Goal: Task Accomplishment & Management: Use online tool/utility

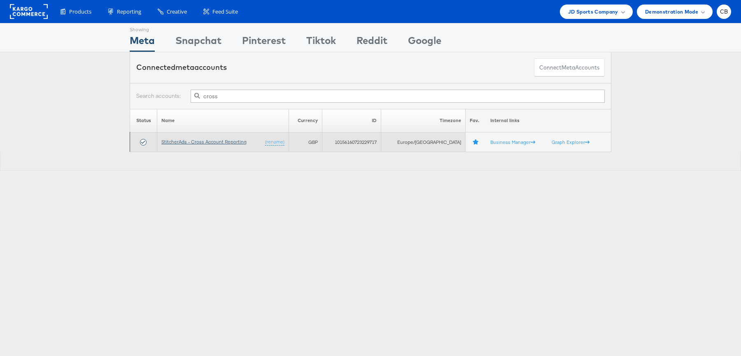
type input "cross"
click at [223, 142] on link "StitcherAds - Cross Account Reporting" at bounding box center [203, 142] width 85 height 6
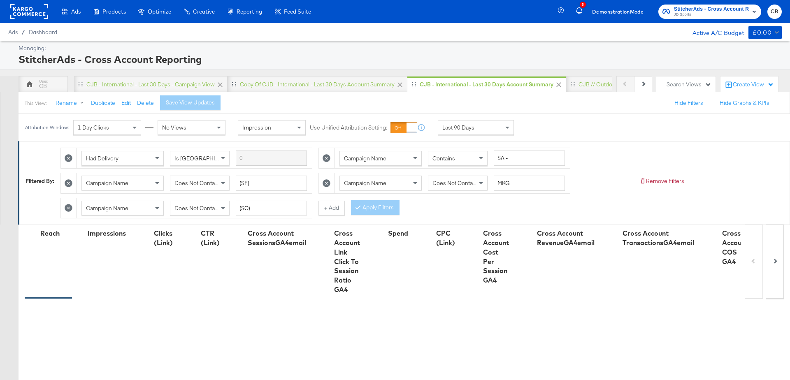
click at [481, 118] on div "Attribution Window: 1 Day Clicks No Views Impression Use Unified Attribution Se…" at bounding box center [272, 127] width 506 height 27
click at [485, 130] on div "Last 90 Days" at bounding box center [475, 128] width 75 height 14
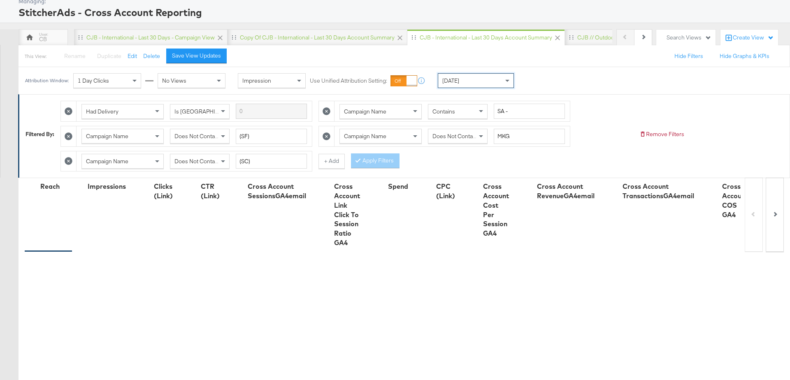
scroll to position [221, 0]
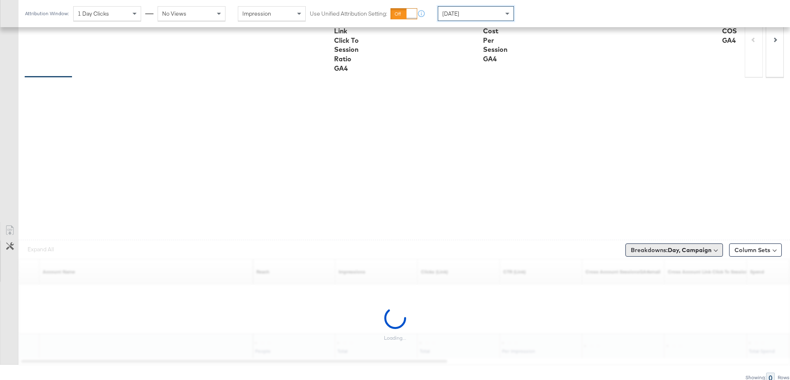
click at [674, 244] on button "Breakdowns: Day, Campaign" at bounding box center [675, 250] width 98 height 13
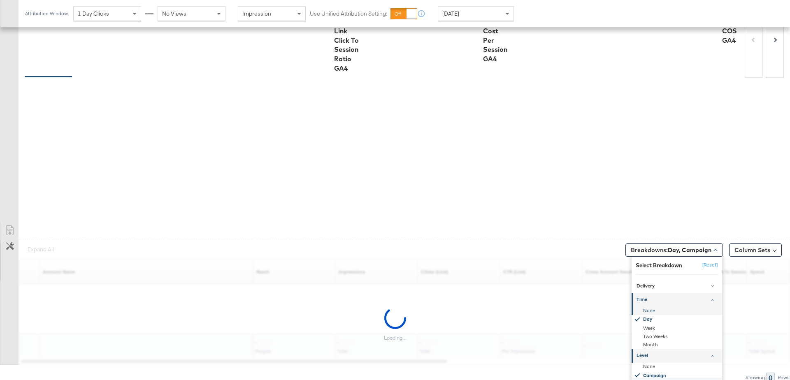
click at [652, 309] on div "None" at bounding box center [677, 311] width 89 height 8
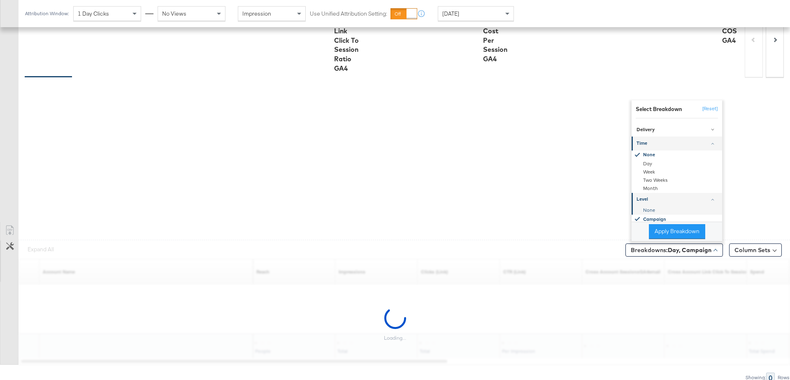
click at [647, 208] on div "None" at bounding box center [677, 210] width 89 height 8
click at [658, 226] on button "Apply Breakdown" at bounding box center [677, 231] width 56 height 15
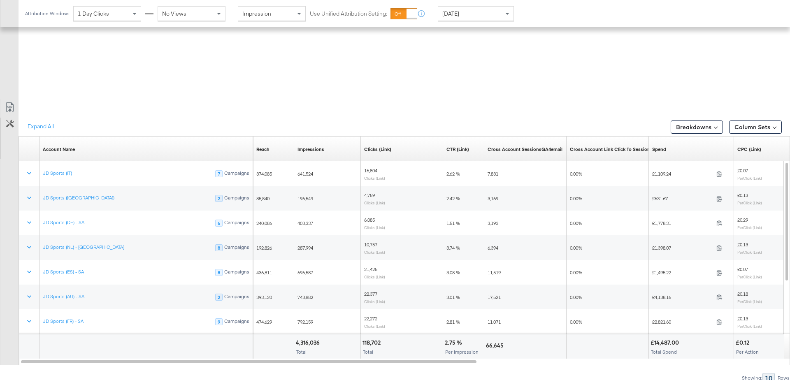
scroll to position [437, 0]
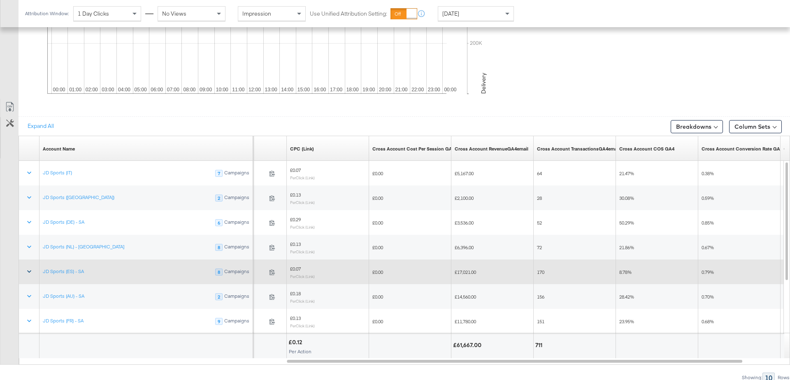
click at [34, 268] on button at bounding box center [29, 272] width 20 height 15
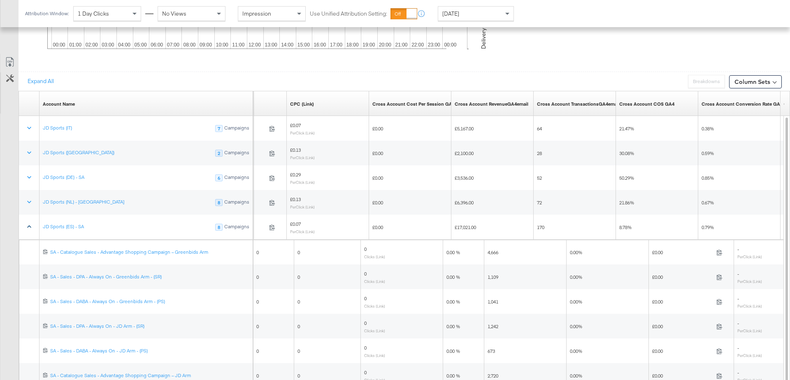
scroll to position [488, 0]
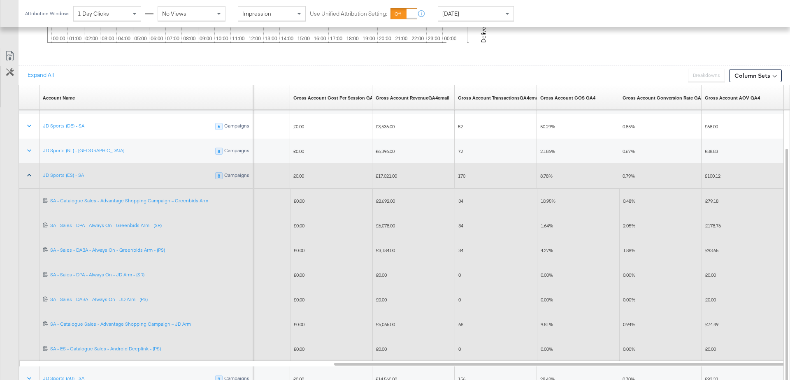
click at [32, 172] on icon at bounding box center [29, 175] width 8 height 8
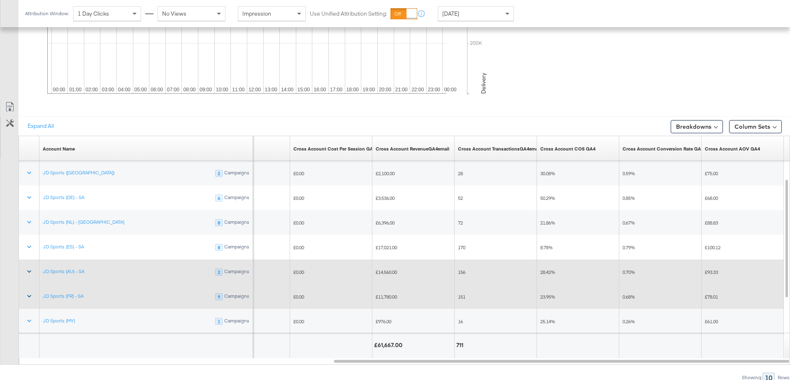
click at [29, 293] on icon at bounding box center [29, 296] width 8 height 8
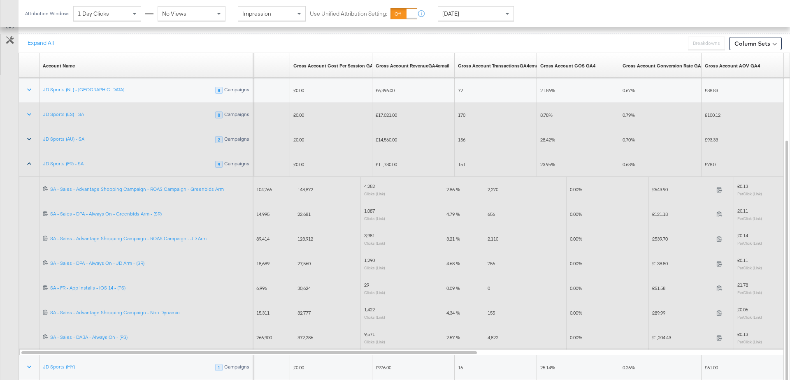
scroll to position [521, 0]
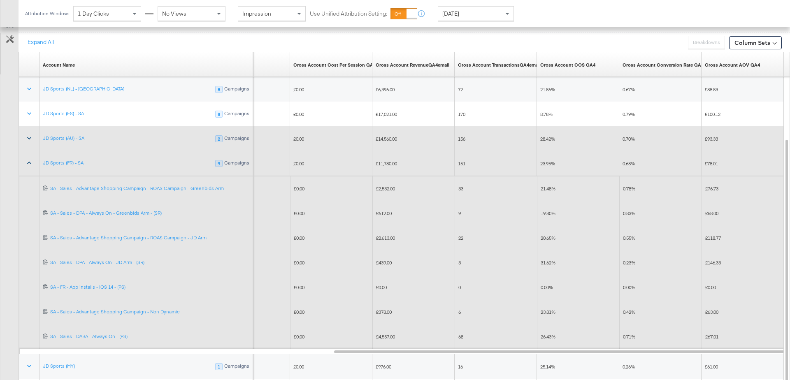
click at [28, 159] on icon at bounding box center [29, 163] width 8 height 8
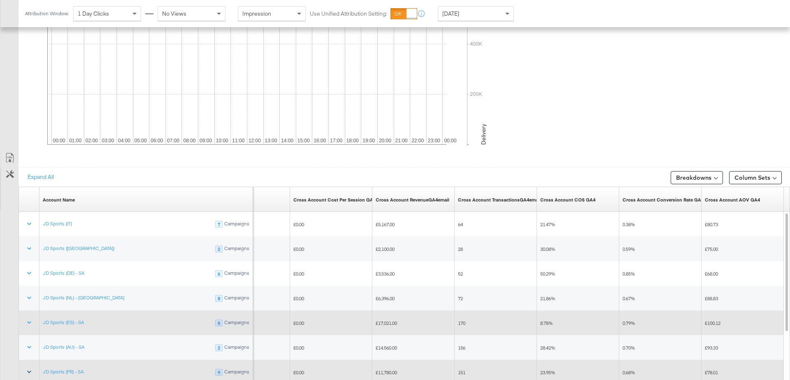
scroll to position [380, 0]
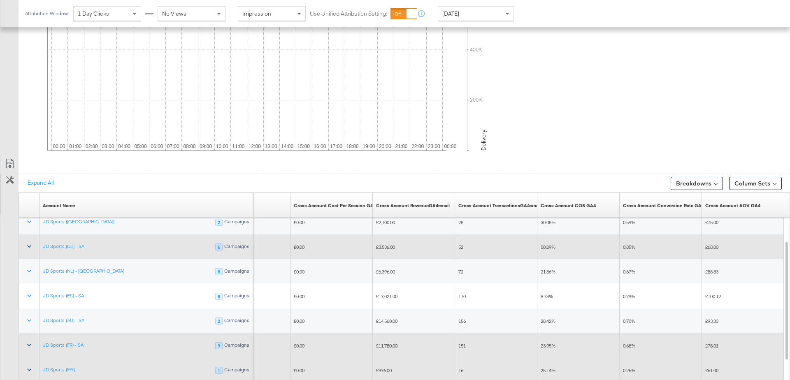
click at [25, 243] on icon at bounding box center [29, 246] width 8 height 8
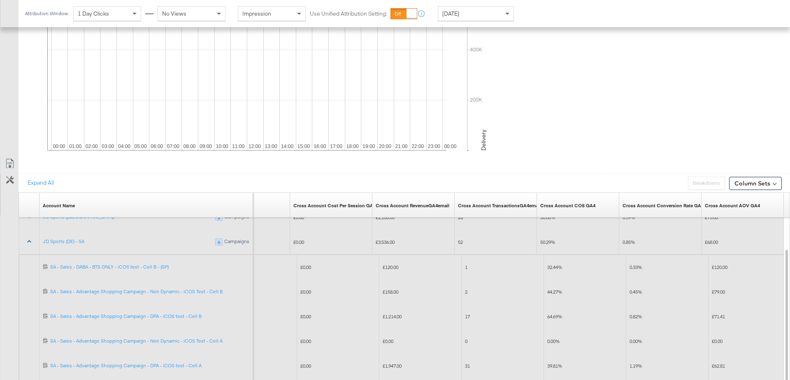
click at [27, 240] on icon at bounding box center [29, 242] width 8 height 8
